Goal: Transaction & Acquisition: Purchase product/service

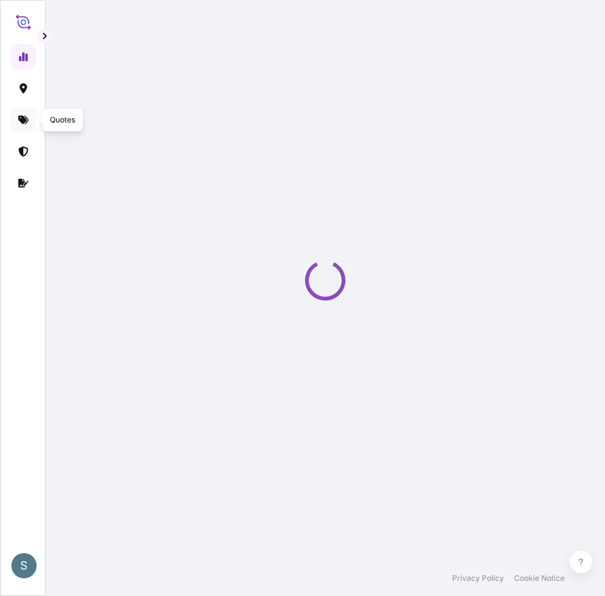
select select "2025"
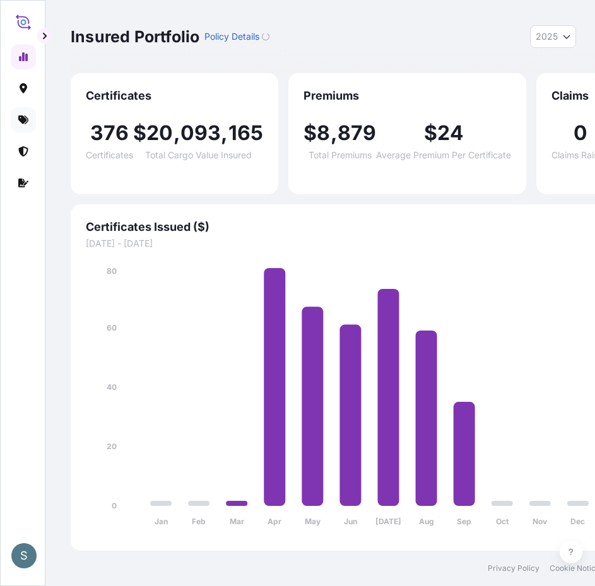
click at [21, 124] on icon at bounding box center [23, 120] width 10 height 10
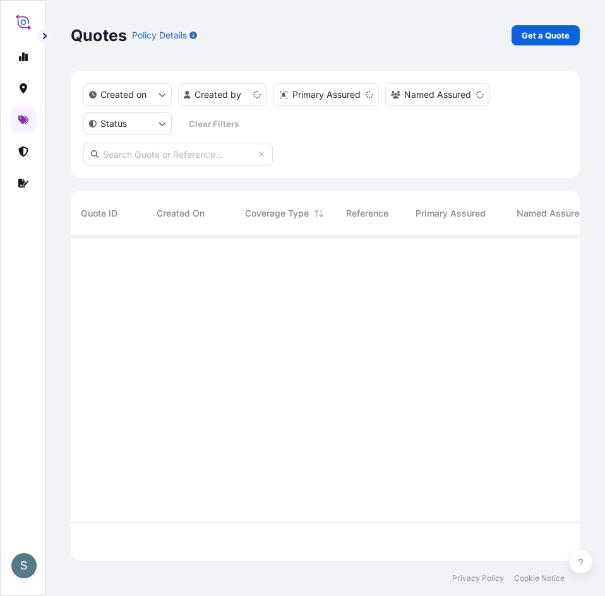
scroll to position [322, 499]
click at [560, 42] on link "Get a Quote" at bounding box center [545, 35] width 68 height 20
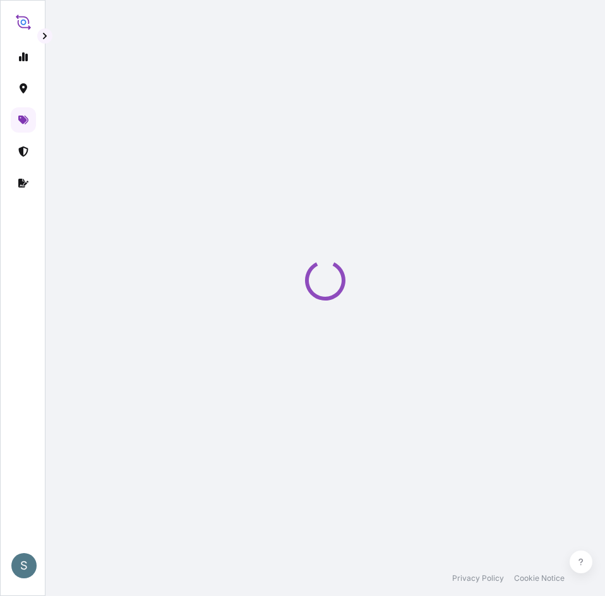
select select "Water"
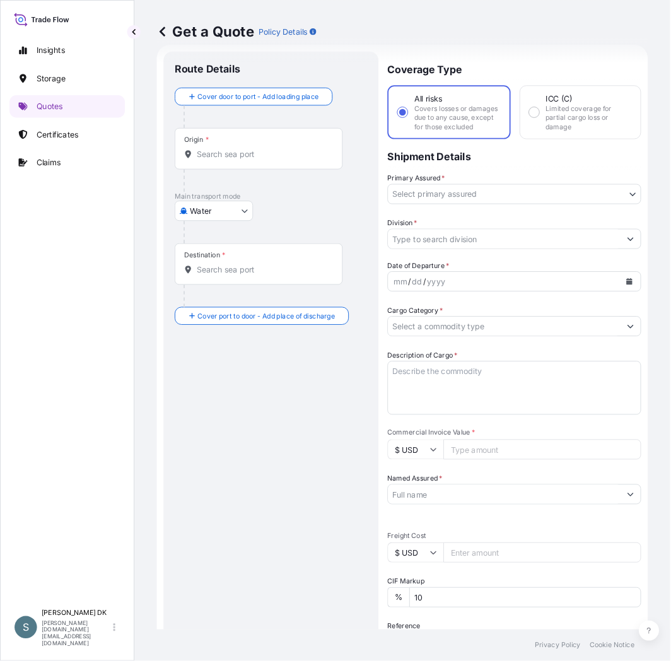
scroll to position [20, 0]
click at [155, 37] on button "button" at bounding box center [150, 35] width 15 height 15
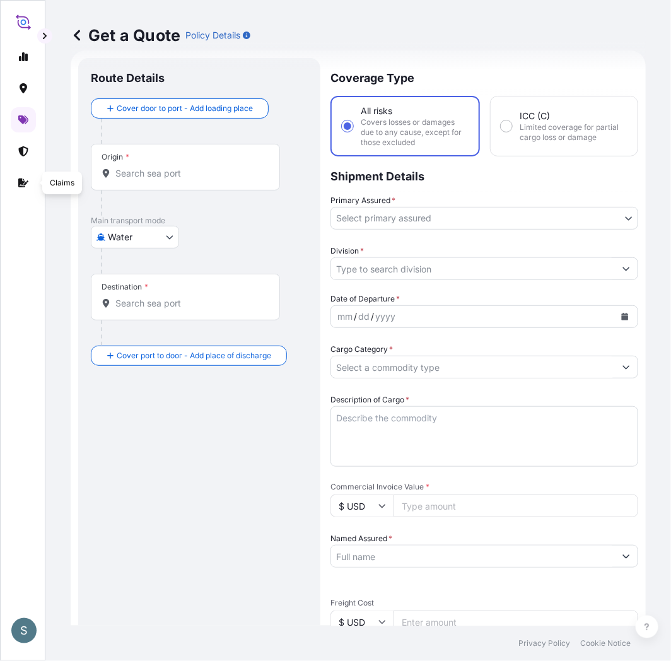
click at [169, 185] on div "Origin *" at bounding box center [185, 167] width 189 height 47
click at [169, 180] on input "Origin *" at bounding box center [189, 173] width 149 height 13
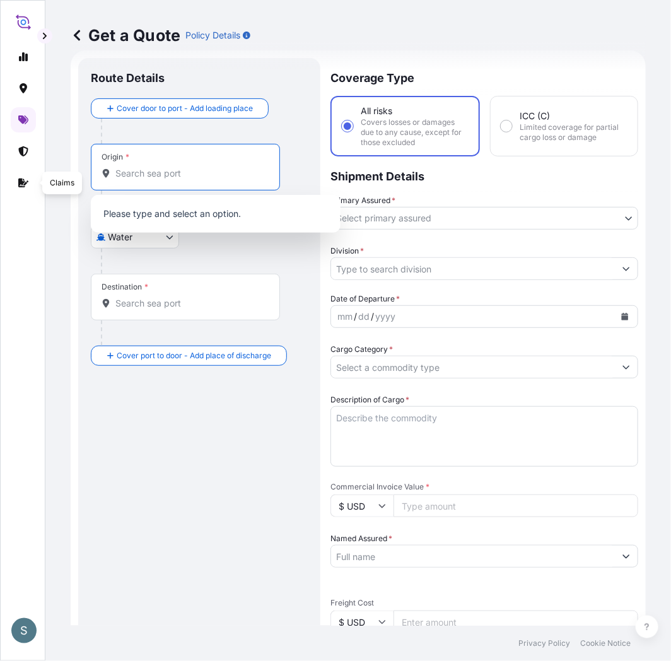
paste input "[GEOGRAPHIC_DATA], [GEOGRAPHIC_DATA]"
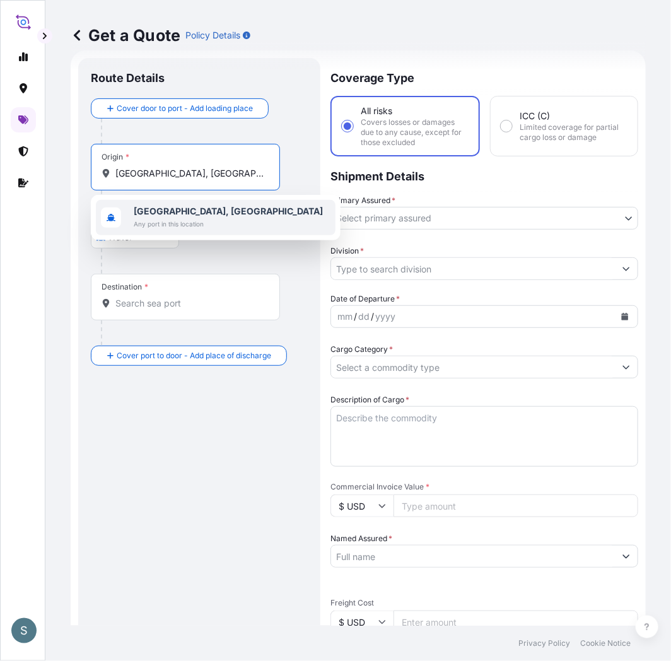
click at [180, 216] on b "[GEOGRAPHIC_DATA], [GEOGRAPHIC_DATA]" at bounding box center [228, 211] width 189 height 11
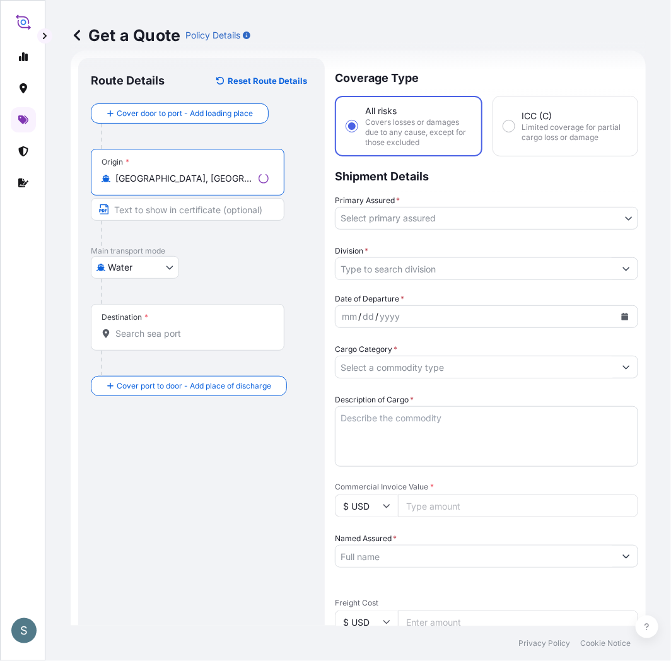
type input "[GEOGRAPHIC_DATA], [GEOGRAPHIC_DATA]"
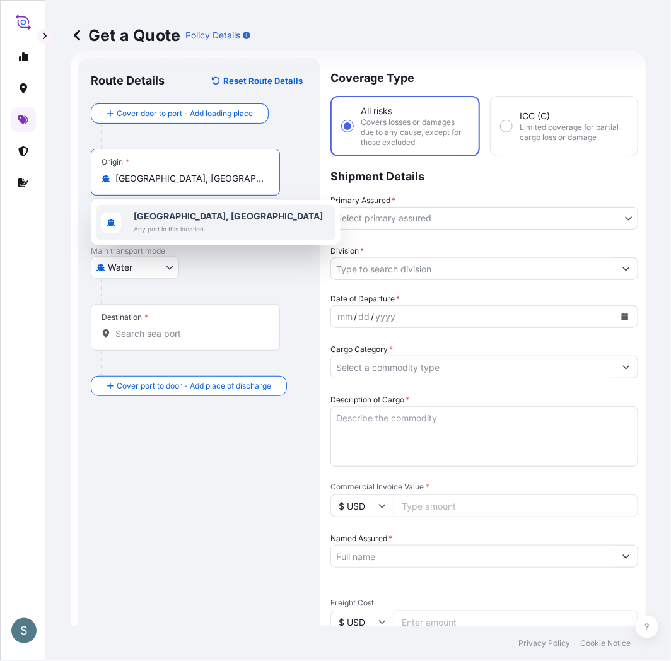
click at [205, 221] on div "[GEOGRAPHIC_DATA], [GEOGRAPHIC_DATA] Any port in this location" at bounding box center [228, 222] width 189 height 25
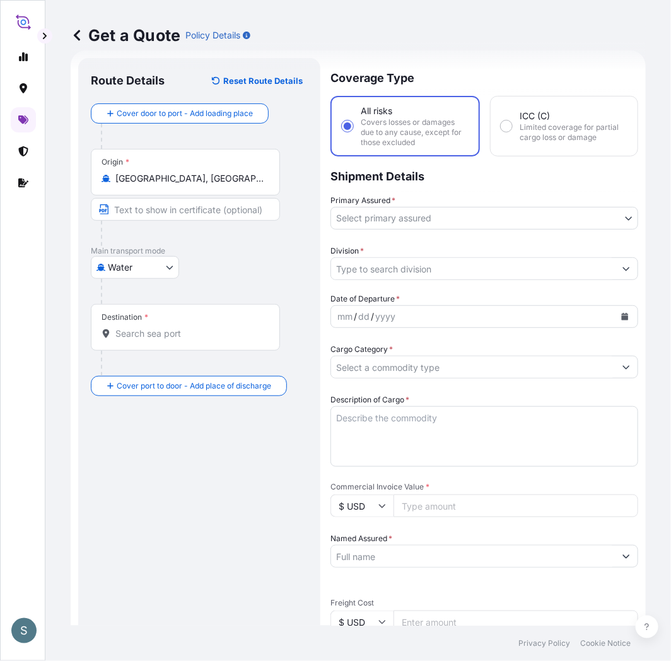
click at [178, 345] on div "Destination *" at bounding box center [185, 327] width 189 height 47
click at [178, 340] on input "Destination *" at bounding box center [189, 333] width 149 height 13
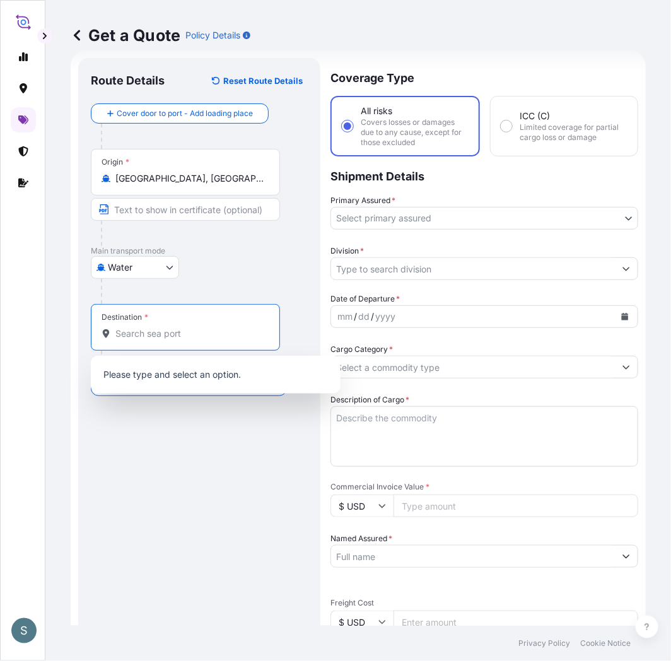
paste input "[GEOGRAPHIC_DATA], [GEOGRAPHIC_DATA]"
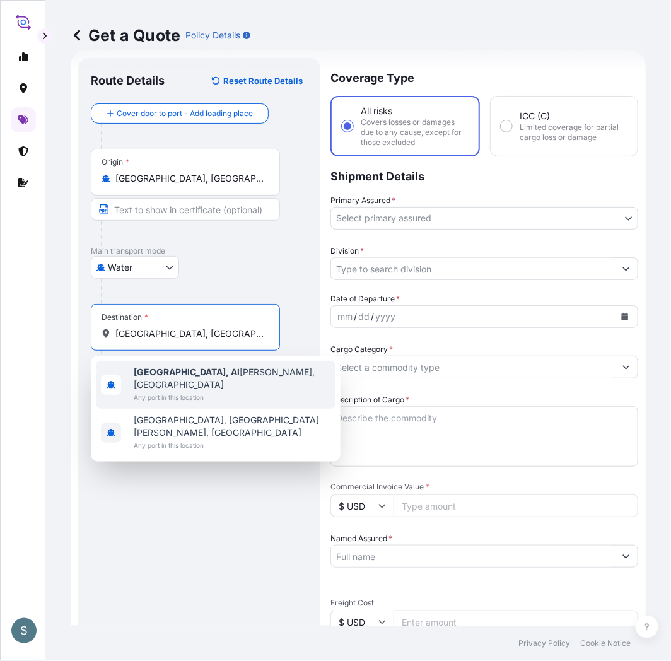
click at [166, 392] on div "[GEOGRAPHIC_DATA], [PERSON_NAME], [GEOGRAPHIC_DATA] Any port in this location" at bounding box center [216, 385] width 240 height 48
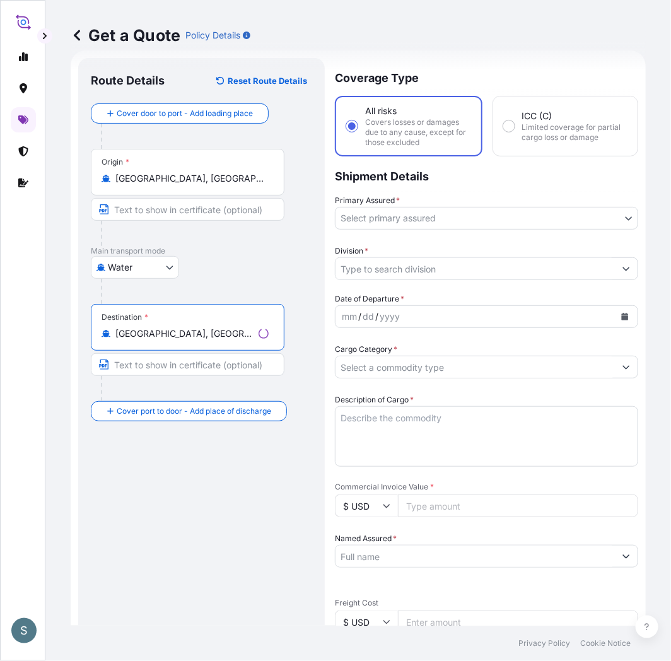
type input "[GEOGRAPHIC_DATA], [GEOGRAPHIC_DATA], [GEOGRAPHIC_DATA]"
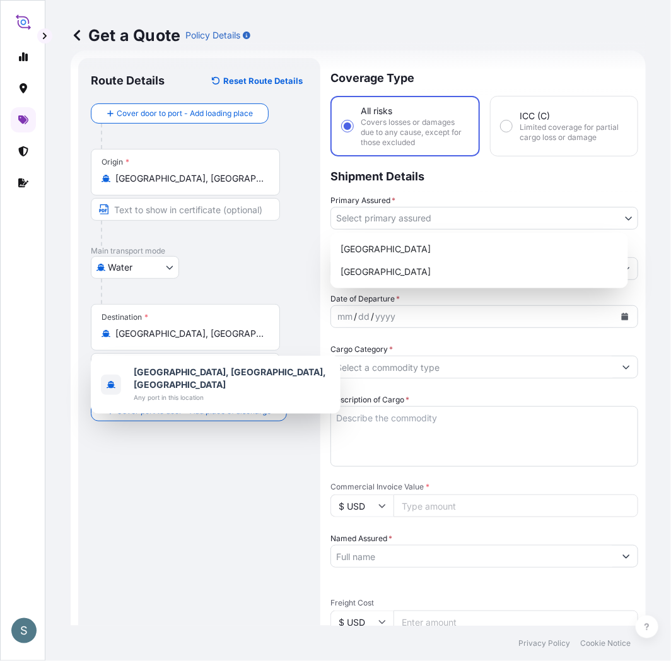
click at [380, 221] on body "1 option available. S Get a Quote Policy Details Route Details Reset Route Deta…" at bounding box center [335, 330] width 671 height 661
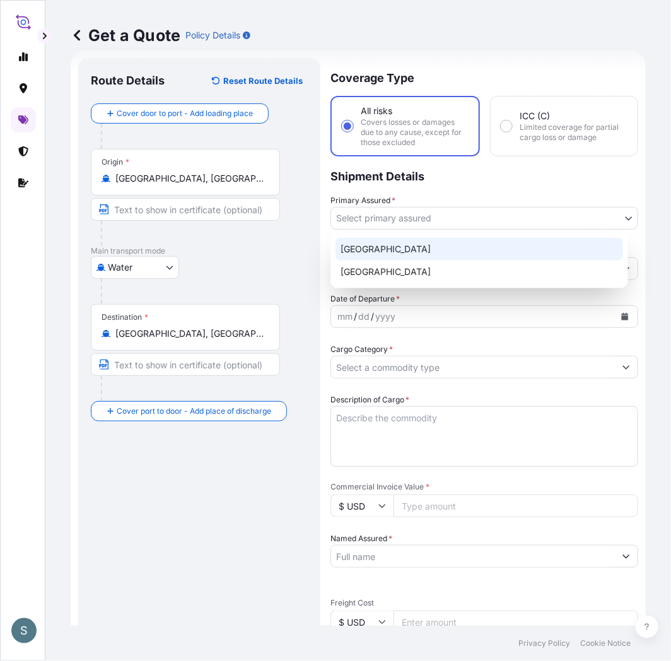
click at [383, 245] on div "[GEOGRAPHIC_DATA]" at bounding box center [480, 249] width 288 height 23
select select "31589"
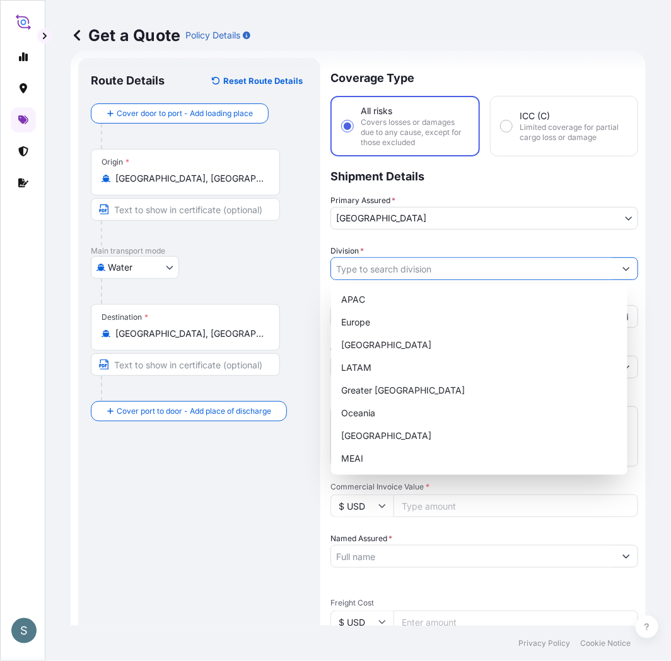
click at [377, 270] on input "Division *" at bounding box center [473, 268] width 284 height 23
click at [373, 328] on div "Europe" at bounding box center [479, 322] width 286 height 23
type input "Europe"
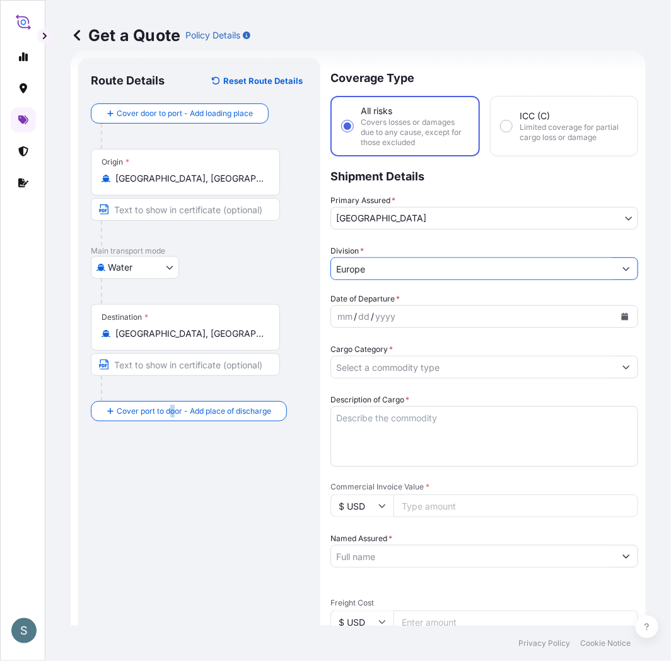
click at [170, 512] on div "Route Details Reset Route Details Cover door to port - Add loading place Place …" at bounding box center [199, 519] width 217 height 897
click at [298, 524] on div "Route Details Reset Route Details Cover door to port - Add loading place Place …" at bounding box center [199, 519] width 217 height 897
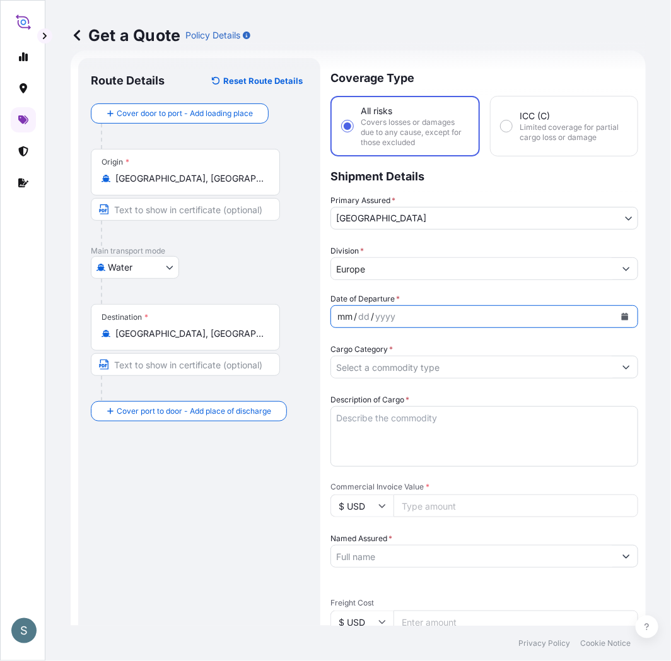
click at [423, 319] on div "mm / dd / yyyy" at bounding box center [473, 316] width 284 height 23
click at [604, 314] on button "Calendar" at bounding box center [625, 317] width 20 height 20
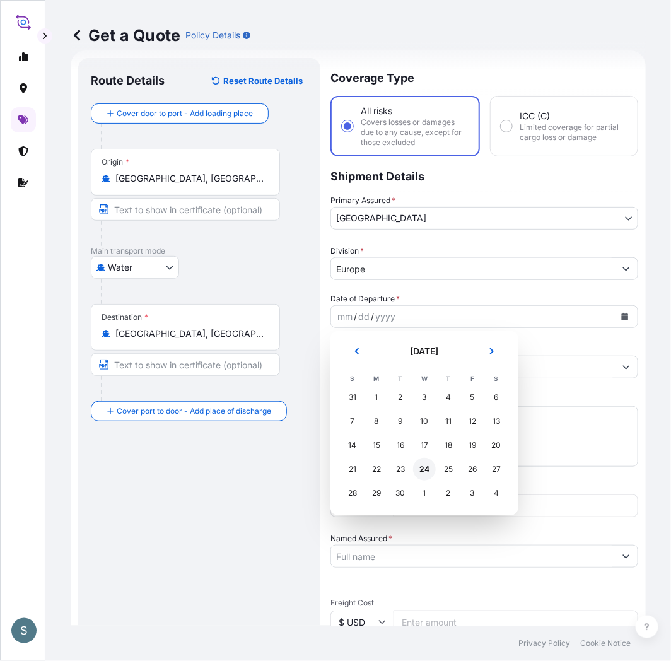
click at [427, 475] on div "24" at bounding box center [424, 469] width 23 height 23
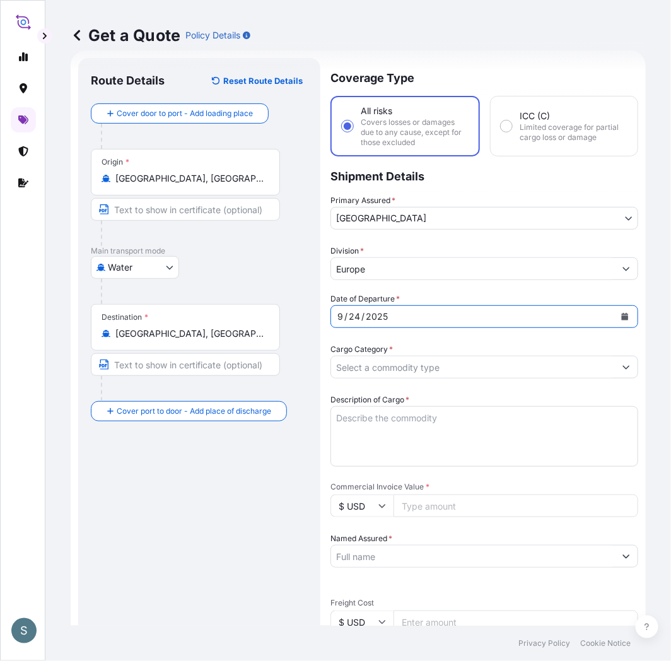
click at [240, 483] on div "Route Details Reset Route Details Cover door to port - Add loading place Place …" at bounding box center [199, 519] width 217 height 897
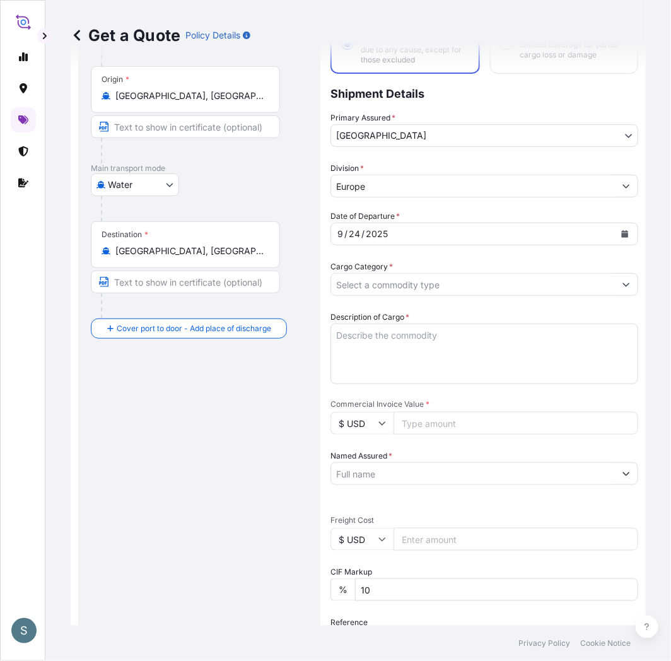
scroll to position [137, 0]
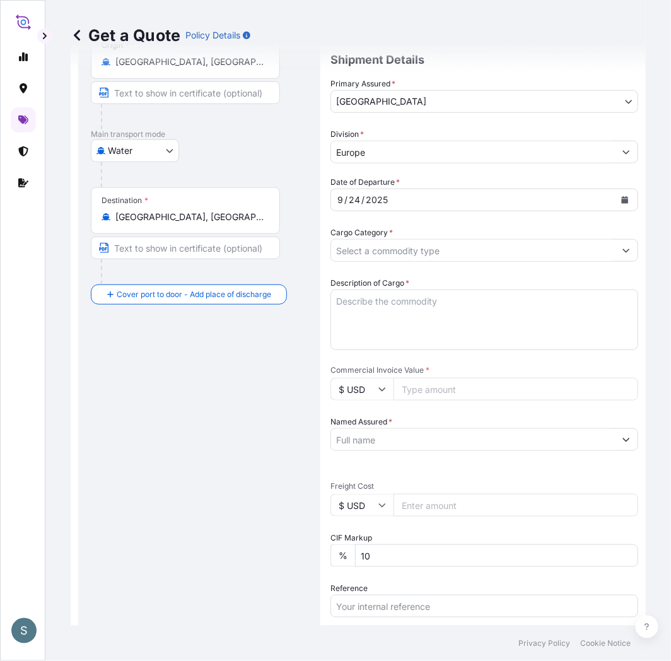
click at [371, 260] on div at bounding box center [485, 250] width 308 height 23
click at [372, 255] on input "Cargo Category *" at bounding box center [473, 250] width 284 height 23
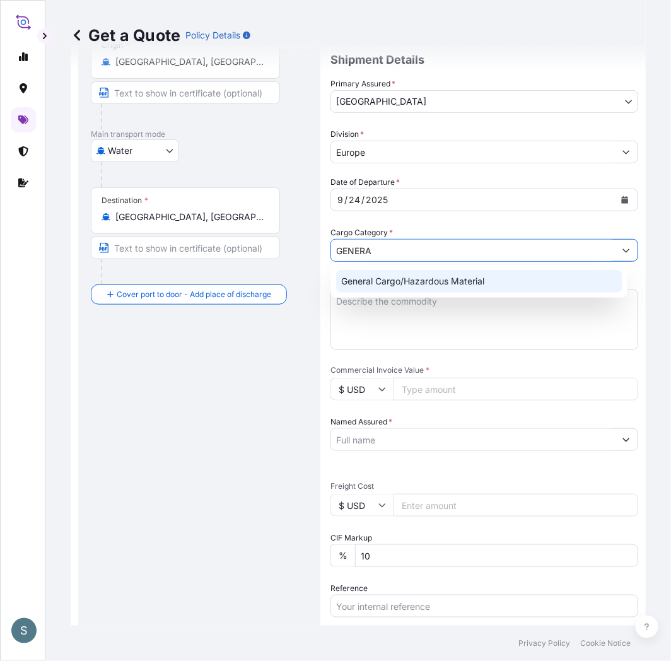
click at [384, 292] on div "General Cargo/Hazardous Material" at bounding box center [479, 281] width 286 height 23
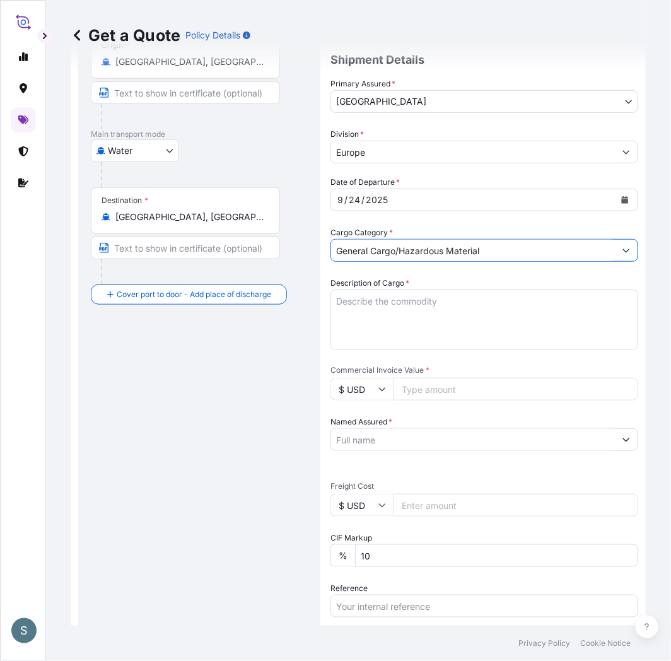
type input "General Cargo/Hazardous Material"
click at [211, 377] on div "Route Details Reset Route Details Cover door to port - Add loading place Place …" at bounding box center [199, 402] width 217 height 897
click at [159, 437] on div "Route Details Reset Route Details Cover door to port - Add loading place Place …" at bounding box center [199, 402] width 217 height 897
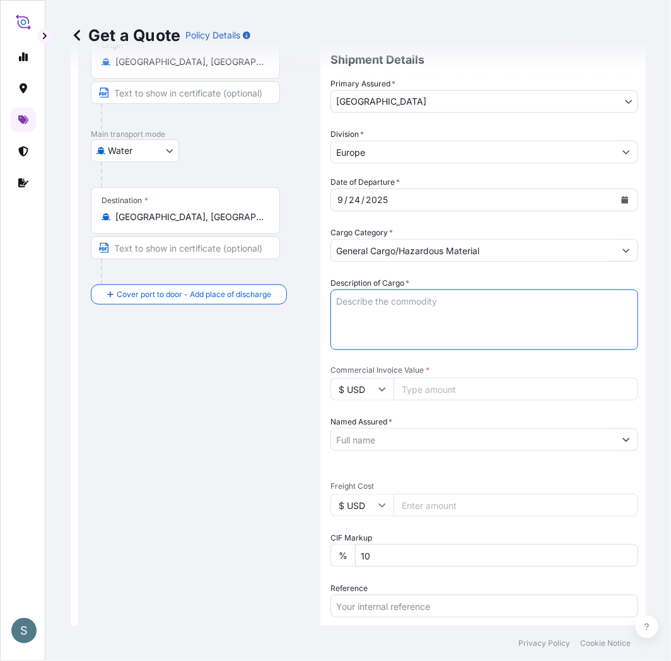
click at [342, 314] on textarea "Description of Cargo *" at bounding box center [485, 320] width 308 height 61
paste textarea "SANAL P, [MEDICAL_DATA], PHARMACEUTICAL QUALITY"
click at [333, 311] on textarea "SANAL P, [MEDICAL_DATA], PHARMACEUTICAL QUALITY" at bounding box center [485, 320] width 308 height 61
type textarea "SANAL P, [MEDICAL_DATA], PHARMACEUTICAL QUALITY"
click at [226, 408] on div "Route Details Reset Route Details Cover door to port - Add loading place Place …" at bounding box center [199, 402] width 217 height 897
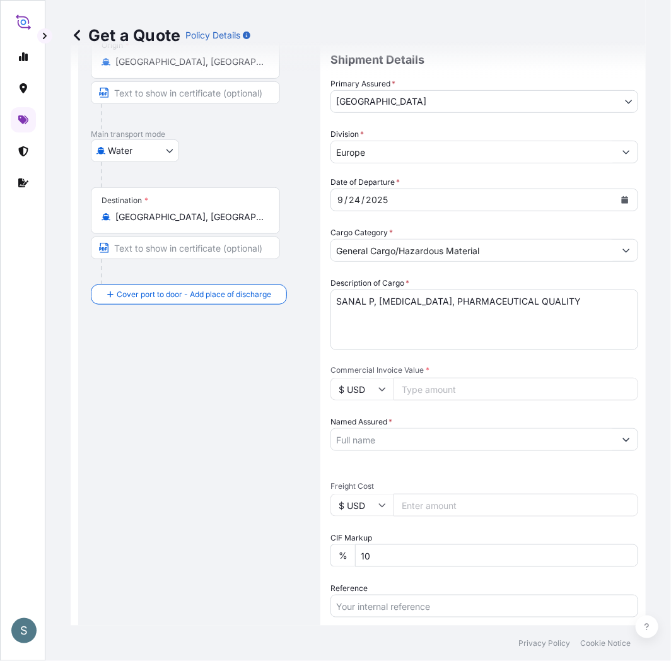
click at [341, 512] on input "$ USD" at bounding box center [362, 505] width 63 height 23
click at [354, 534] on div "€ EUR" at bounding box center [362, 538] width 53 height 24
type input "€ EUR"
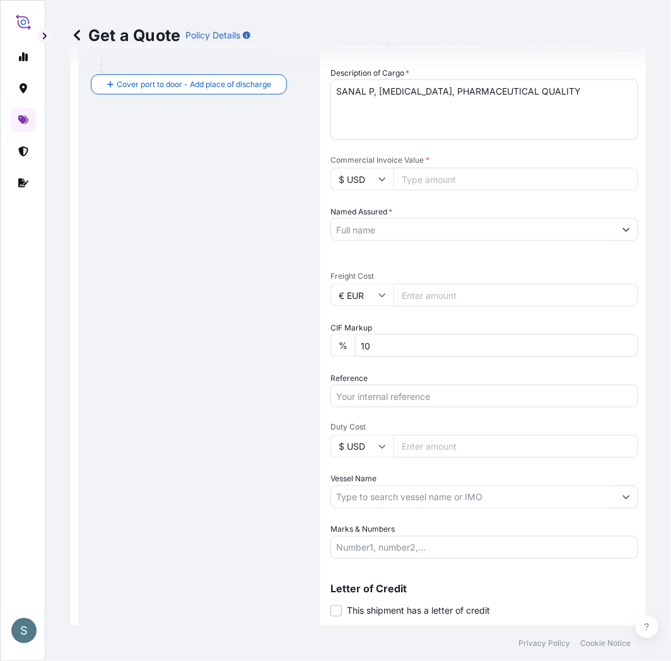
scroll to position [380, 0]
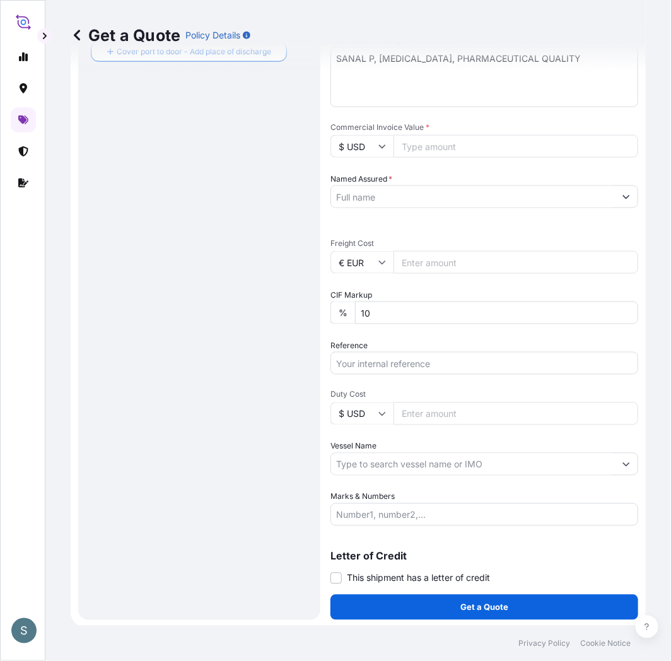
click at [386, 191] on input "Named Assured *" at bounding box center [473, 197] width 284 height 23
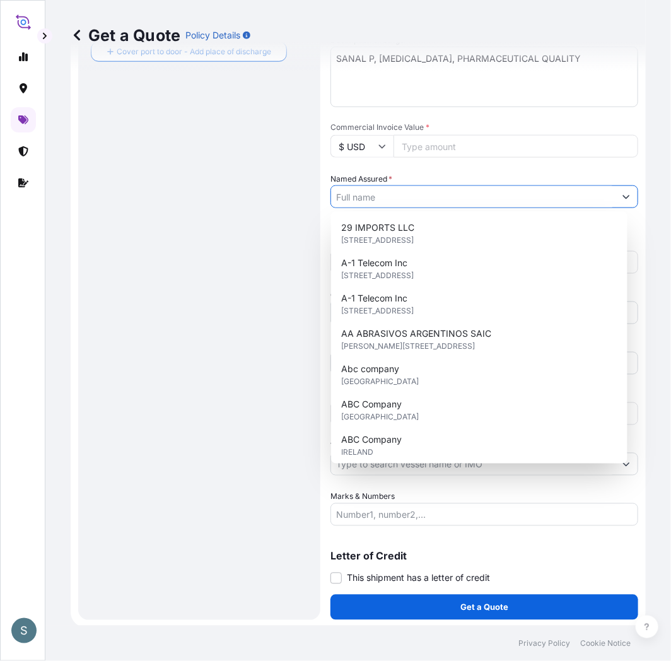
paste input "Mariager Salt Specialties A/S"
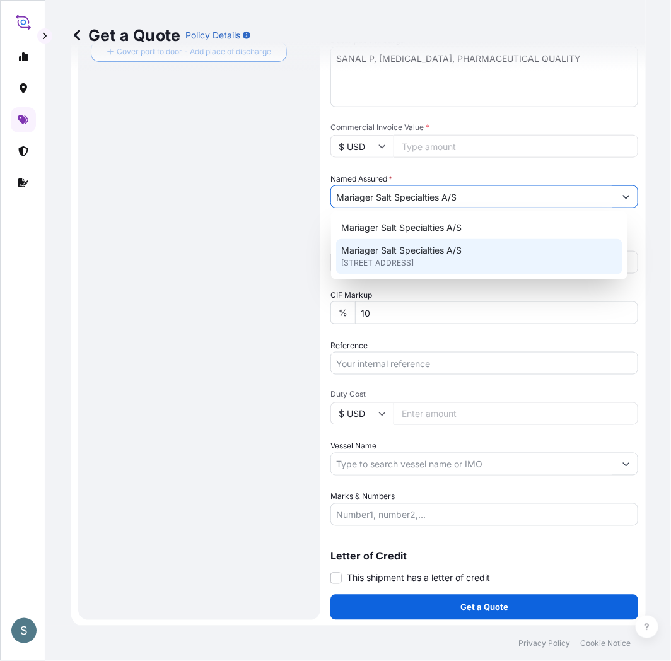
click at [377, 263] on span "[STREET_ADDRESS]" at bounding box center [377, 263] width 73 height 13
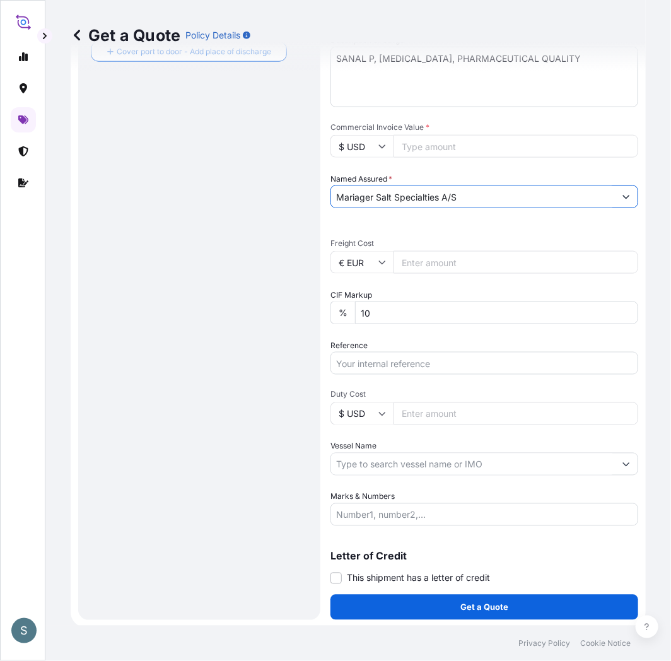
type input "Mariager Salt Specialties A/S"
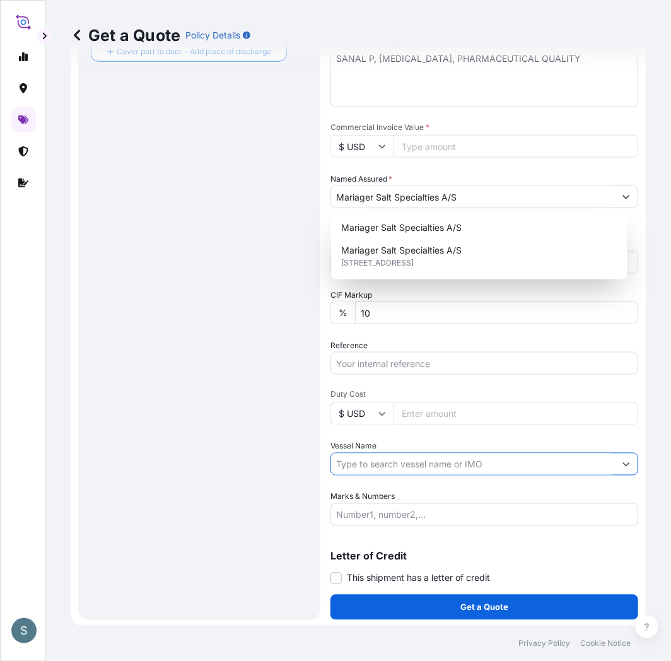
click at [355, 465] on input "Vessel Name" at bounding box center [473, 464] width 284 height 23
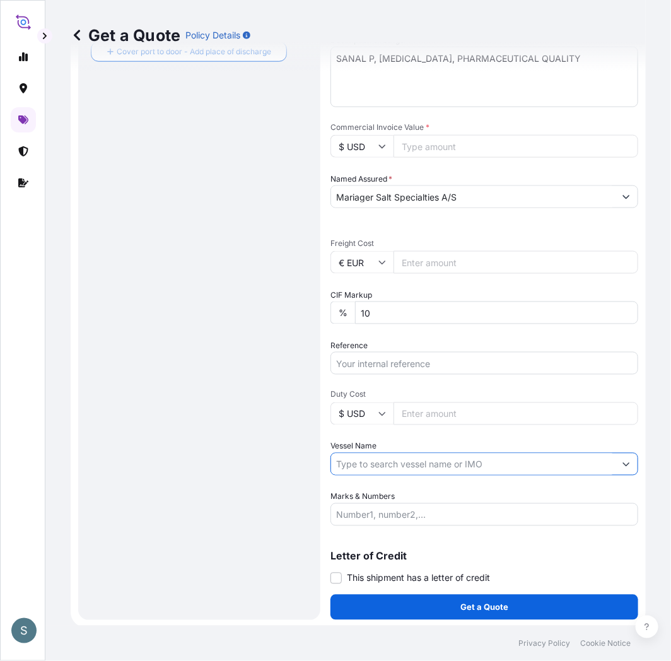
paste input "VALENCIA EXPRESS"
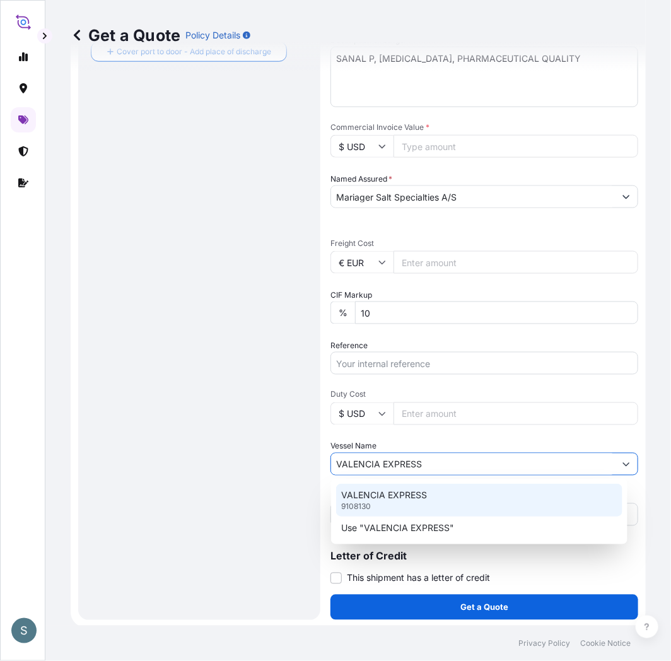
click at [386, 502] on div "VALENCIA EXPRESS 9108130" at bounding box center [479, 500] width 286 height 33
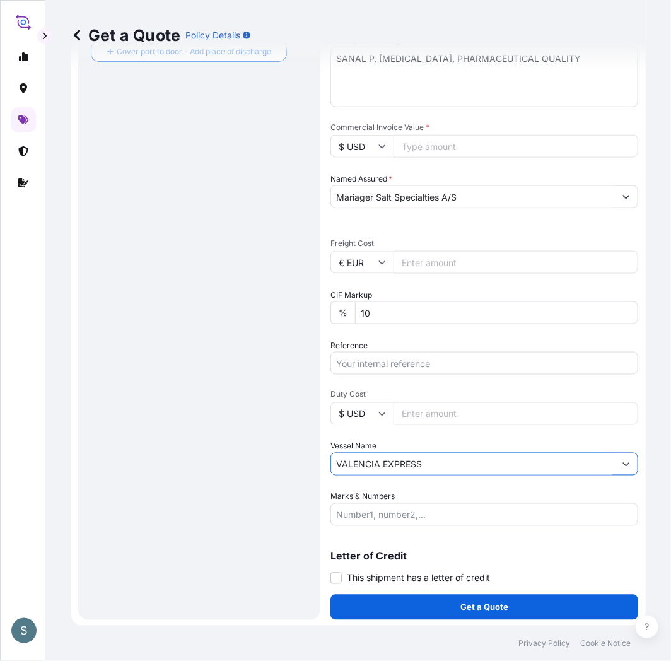
type input "VALENCIA EXPRESS"
click at [259, 478] on div "Route Details Reset Route Details Cover door to port - Add loading place Place …" at bounding box center [199, 159] width 217 height 897
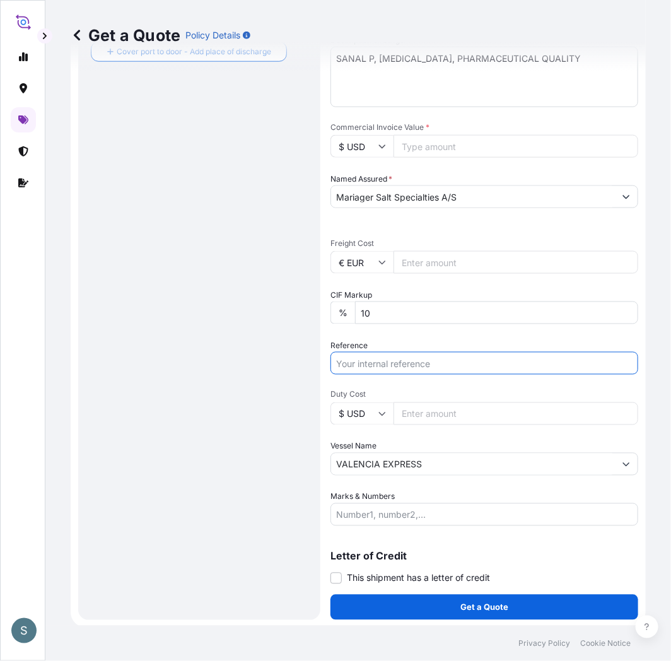
click at [380, 355] on input "Reference" at bounding box center [485, 363] width 308 height 23
paste input "DK1001020053 2599724"
click at [404, 364] on input "DK1001020053 2599724" at bounding box center [485, 363] width 308 height 23
type input "DK1001020053 - 2599724"
click at [281, 507] on div "Route Details Reset Route Details Cover door to port - Add loading place Place …" at bounding box center [199, 159] width 217 height 897
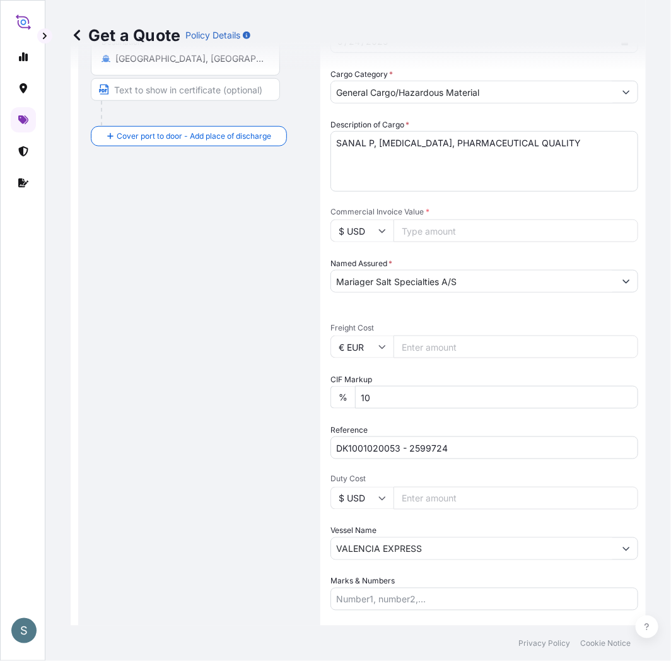
scroll to position [262, 0]
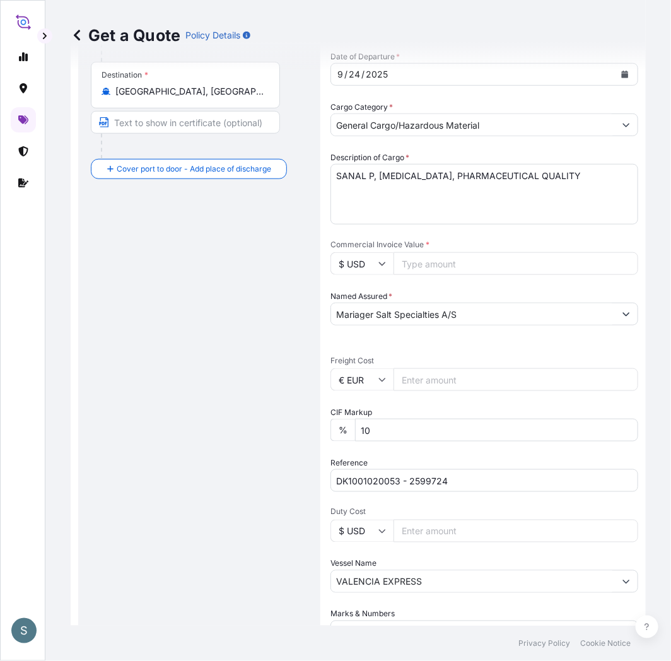
click at [414, 383] on input "Freight Cost" at bounding box center [516, 380] width 245 height 23
paste input "4214.61"
type input "4214.61"
click at [285, 396] on div "Route Details Reset Route Details Cover door to port - Add loading place Place …" at bounding box center [199, 276] width 217 height 897
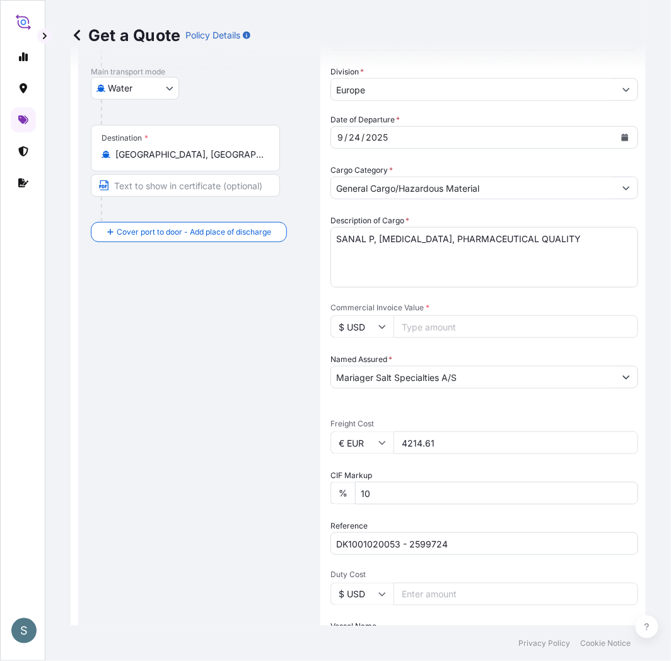
scroll to position [233, 0]
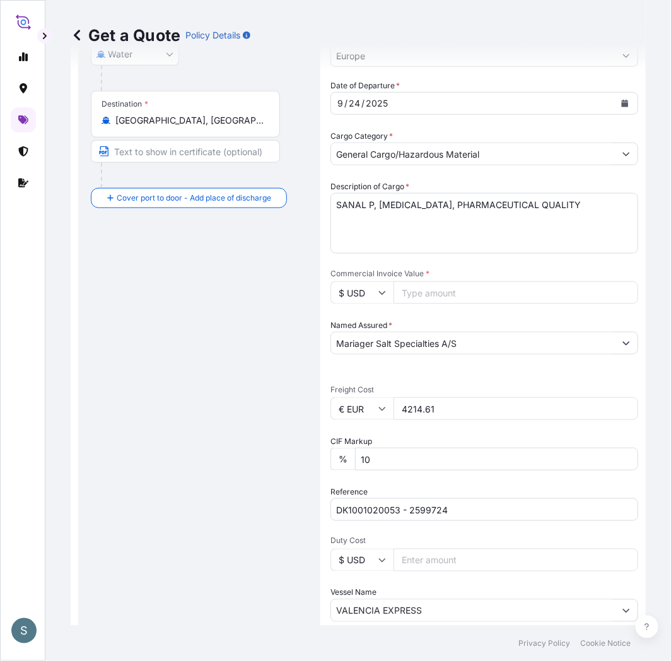
click at [356, 294] on input "$ USD" at bounding box center [362, 292] width 63 height 23
click at [369, 329] on div "€ EUR" at bounding box center [362, 326] width 53 height 24
type input "€ EUR"
click at [150, 341] on div "Route Details Reset Route Details Cover door to port - Add loading place Place …" at bounding box center [199, 305] width 217 height 897
click at [434, 298] on input "Commercial Invoice Value *" at bounding box center [516, 292] width 245 height 23
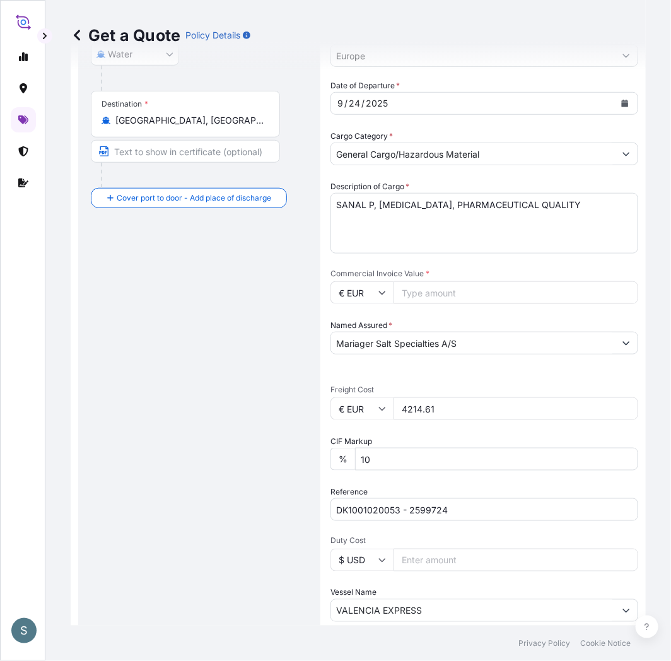
paste input "12201.00"
type input "12201.00"
click at [273, 346] on div "Route Details Reset Route Details Cover door to port - Add loading place Place …" at bounding box center [199, 305] width 217 height 897
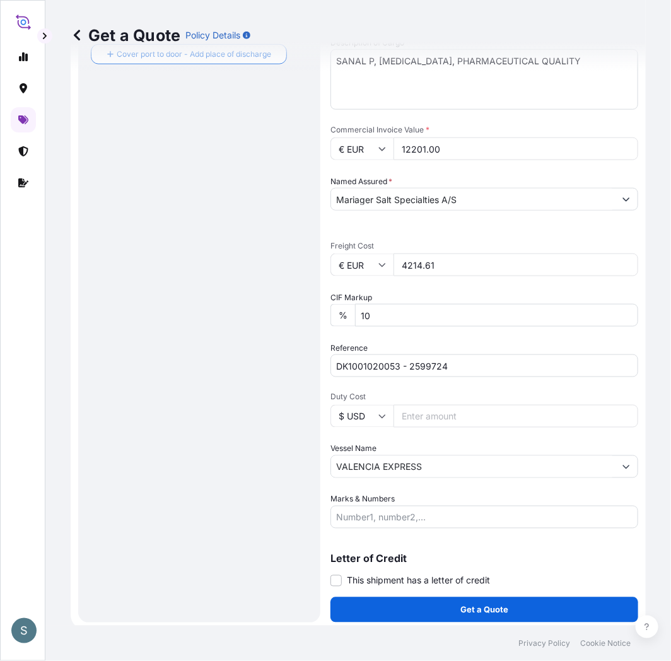
scroll to position [380, 0]
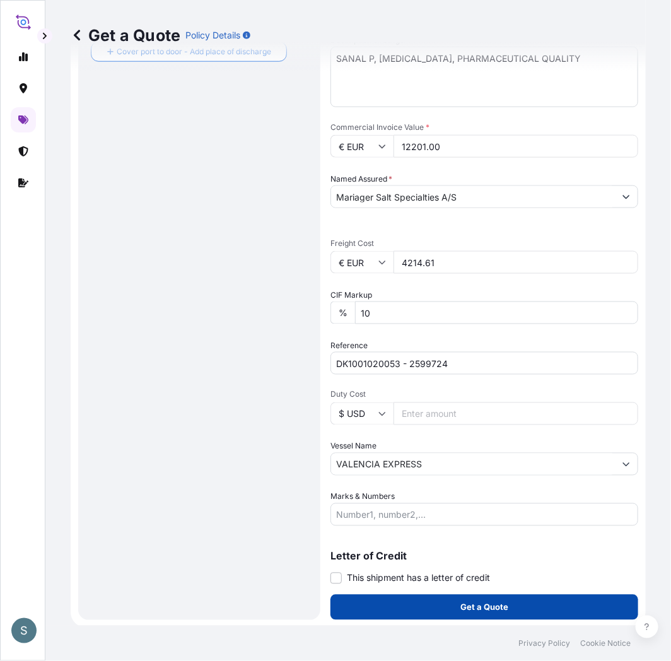
click at [415, 595] on button "Get a Quote" at bounding box center [485, 607] width 308 height 25
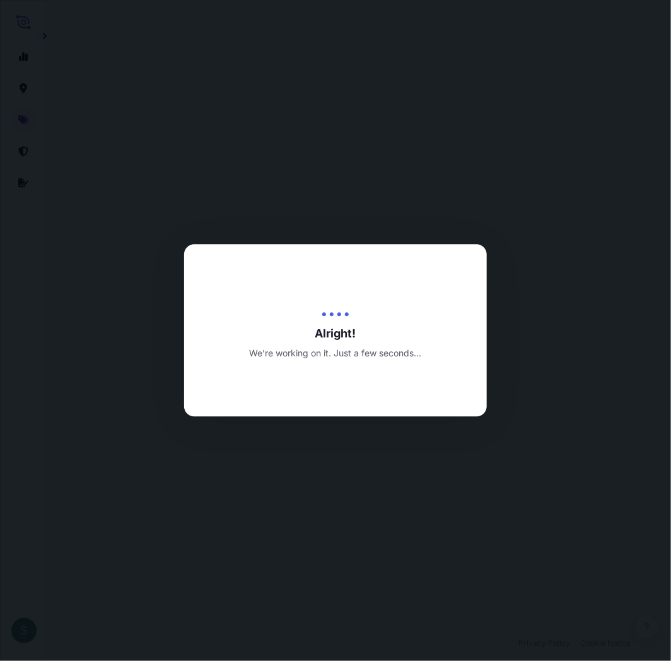
select select "Water"
select select "31589"
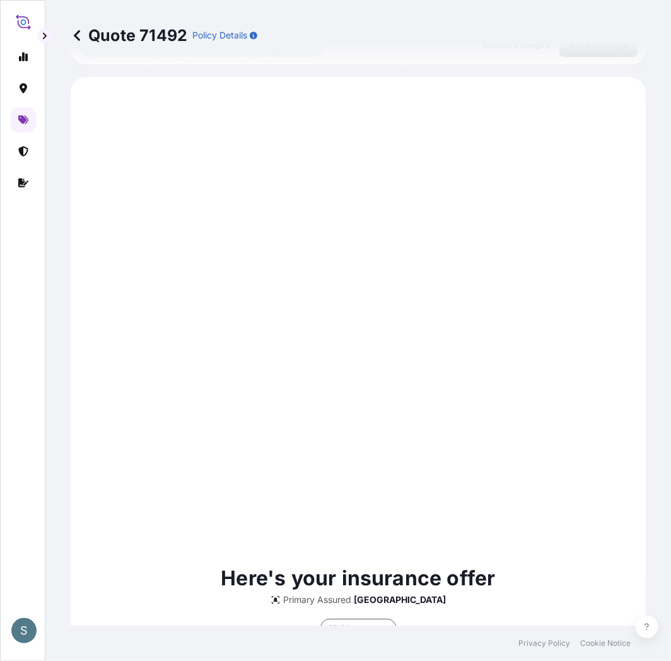
scroll to position [956, 0]
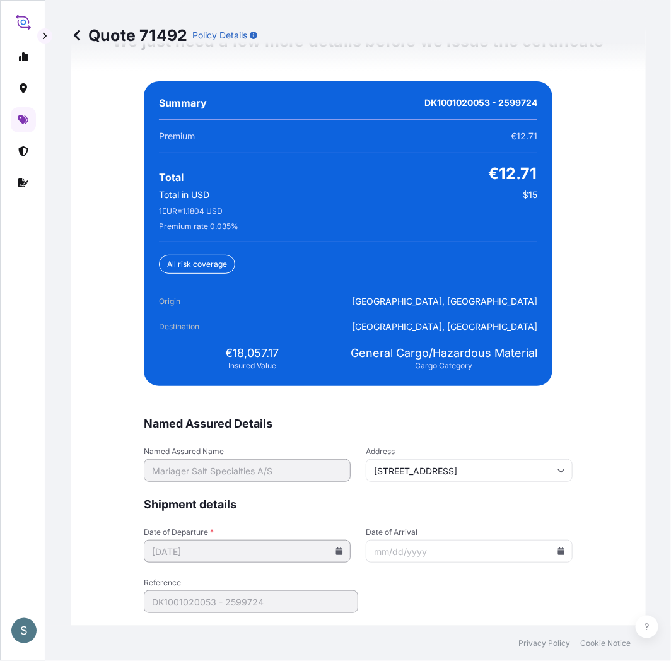
scroll to position [3037, 0]
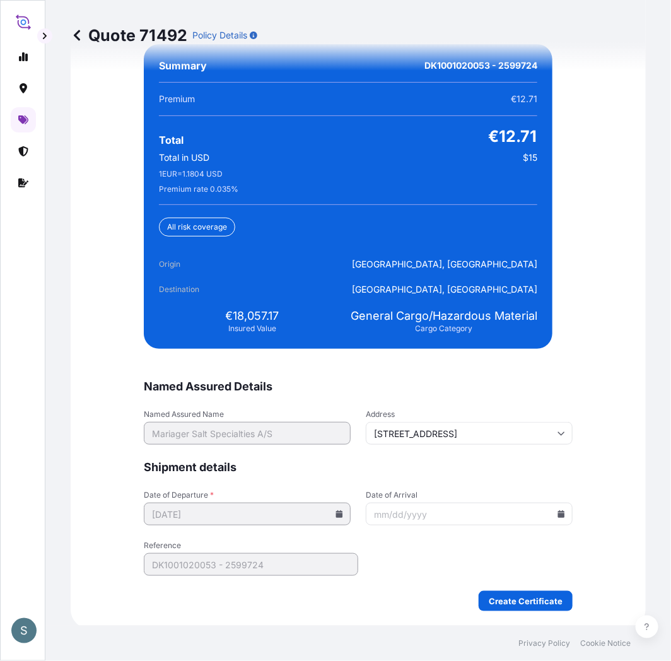
click at [550, 512] on input "Date of Arrival" at bounding box center [469, 514] width 207 height 23
click at [558, 512] on icon at bounding box center [561, 514] width 7 height 8
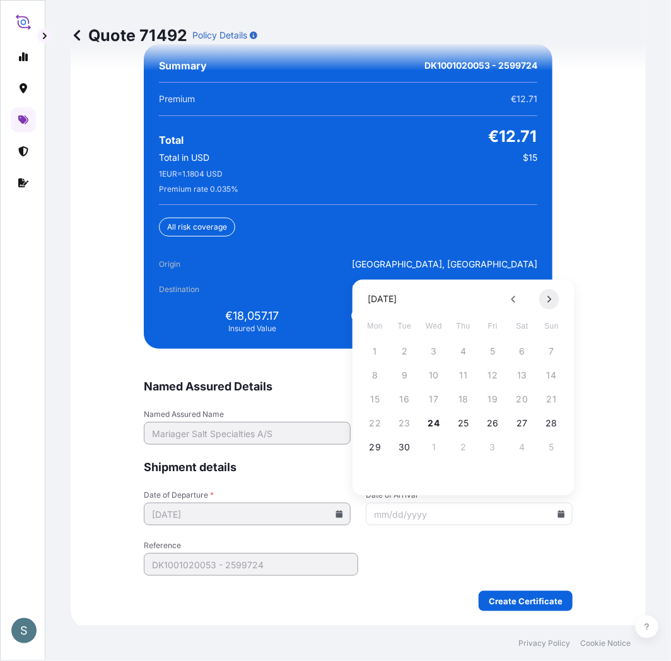
click at [546, 304] on button at bounding box center [550, 300] width 20 height 20
click at [432, 446] on button "29" at bounding box center [434, 448] width 20 height 20
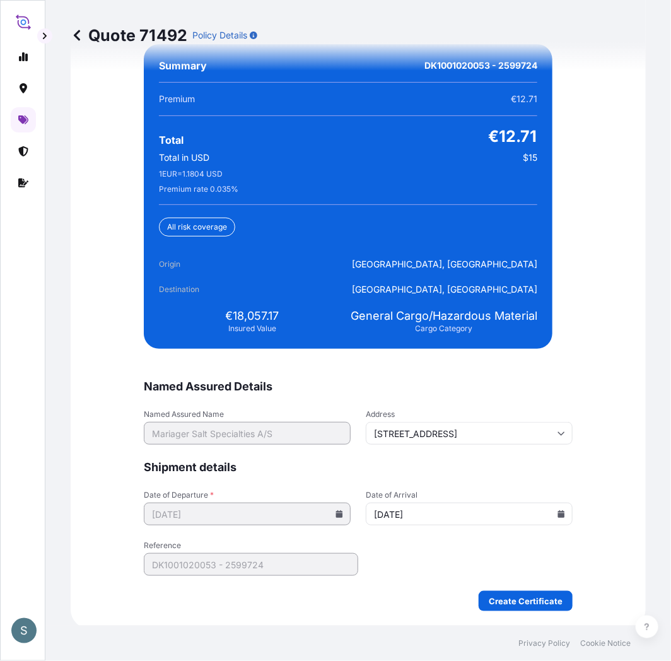
type input "[DATE]"
click at [411, 559] on form "Named Assured Details Named Assured Name Mariager Salt Specialties A/S Address …" at bounding box center [358, 495] width 429 height 232
click at [227, 312] on span "€18,057.17" at bounding box center [253, 316] width 54 height 15
drag, startPoint x: 227, startPoint y: 312, endPoint x: 274, endPoint y: 316, distance: 47.5
click at [274, 316] on div "€18,057.17 Insured Value" at bounding box center [252, 321] width 187 height 25
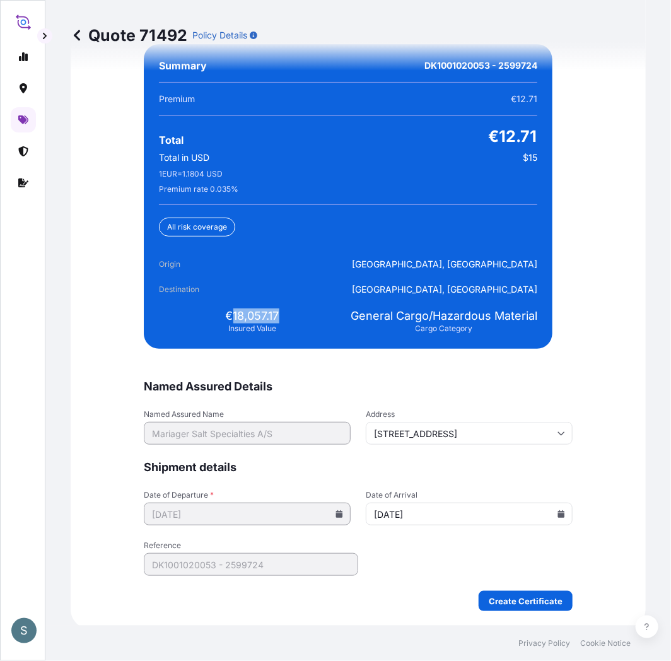
copy span "18,057.17"
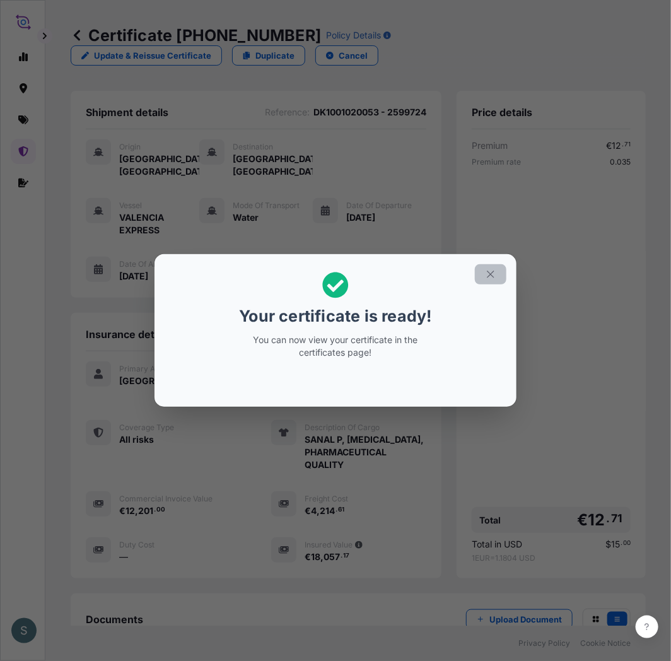
click at [492, 272] on icon "button" at bounding box center [490, 274] width 11 height 11
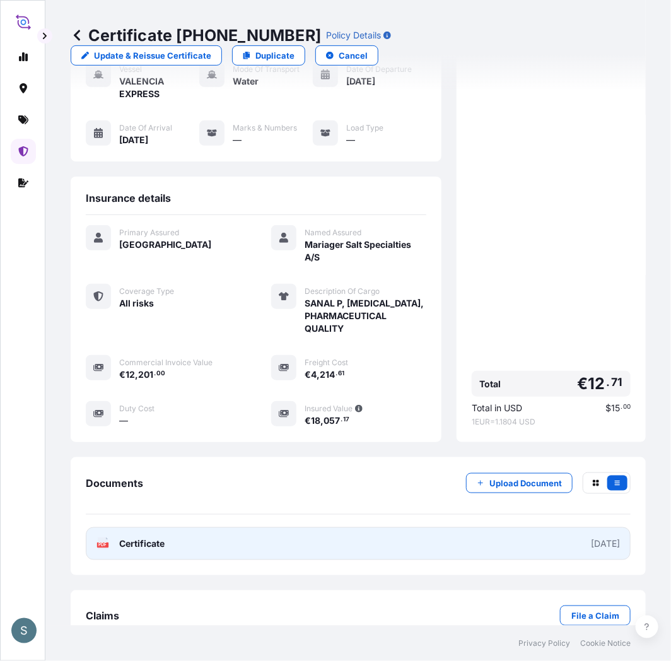
scroll to position [167, 0]
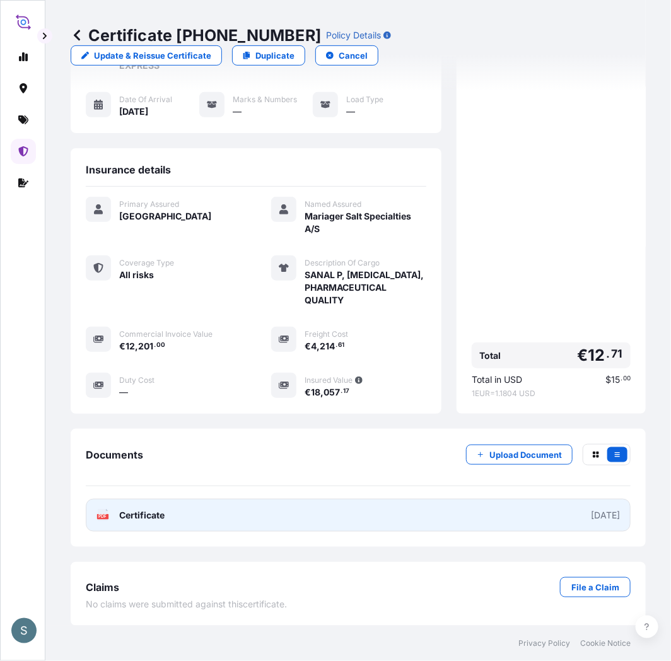
click at [224, 516] on link "PDF Certificate [DATE]" at bounding box center [358, 515] width 545 height 33
click at [310, 521] on link "PDF Certificate [DATE]" at bounding box center [358, 515] width 545 height 33
